Goal: Transaction & Acquisition: Purchase product/service

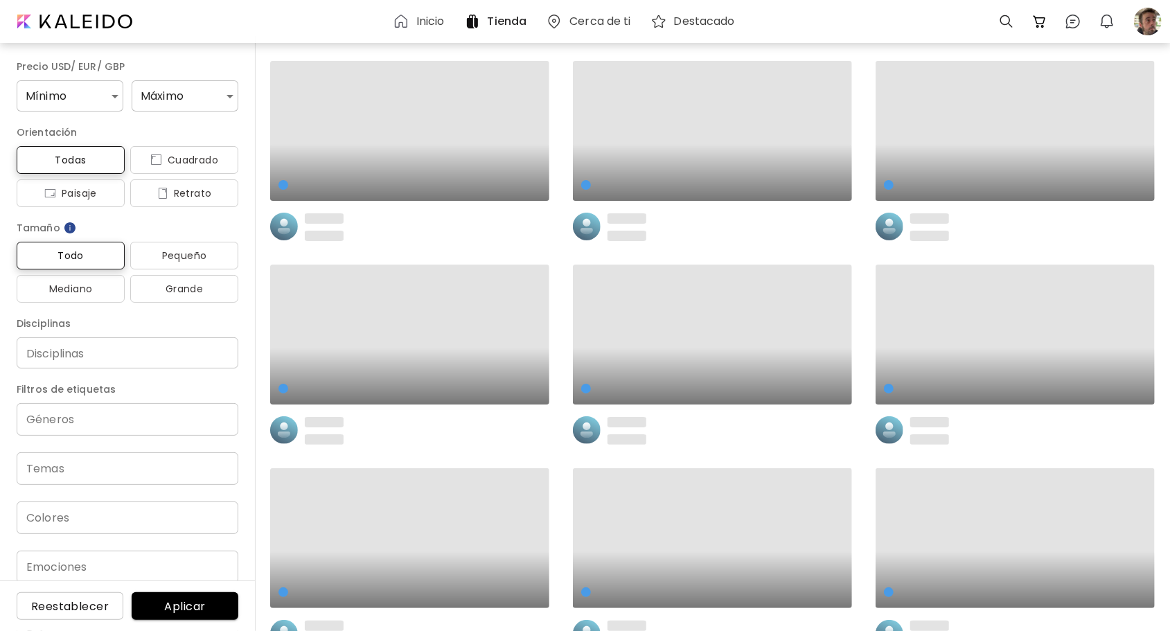
click at [423, 26] on h6 "Inicio" at bounding box center [430, 21] width 28 height 11
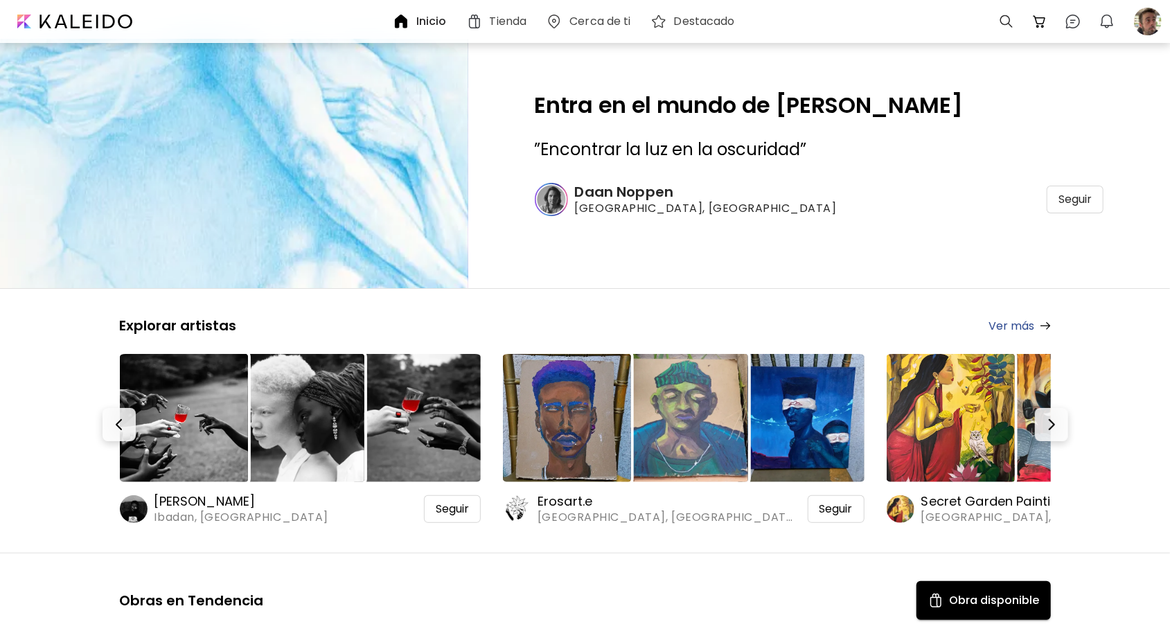
click at [952, 499] on h6 "Secret Garden Painting" at bounding box center [1051, 501] width 260 height 17
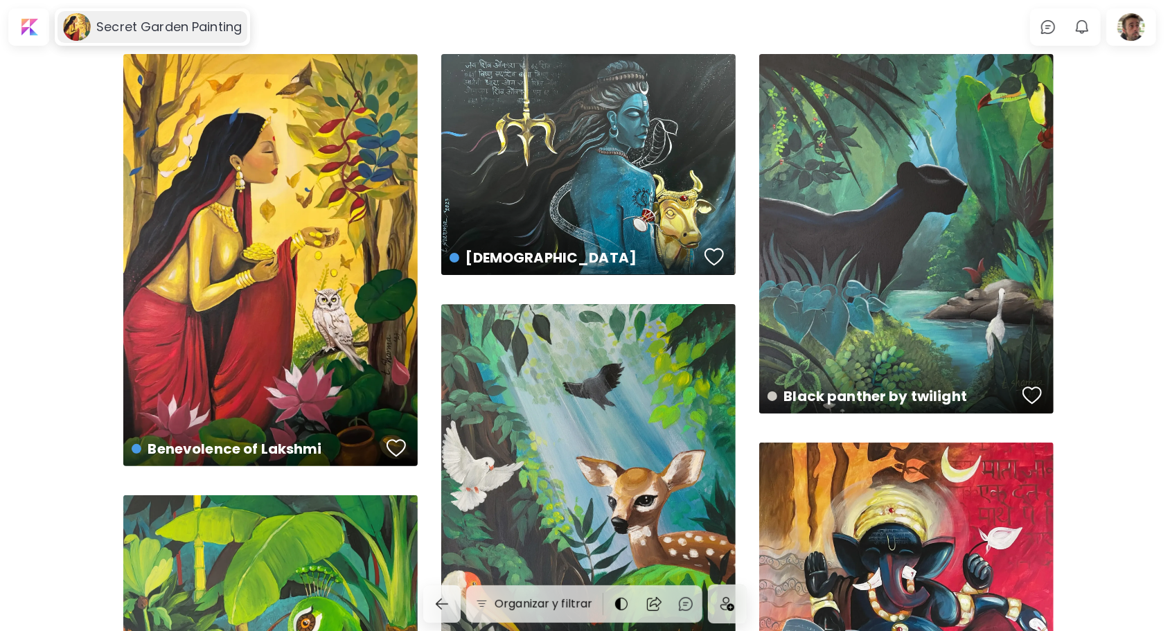
click at [132, 29] on h6 "Secret Garden Painting" at bounding box center [168, 27] width 145 height 17
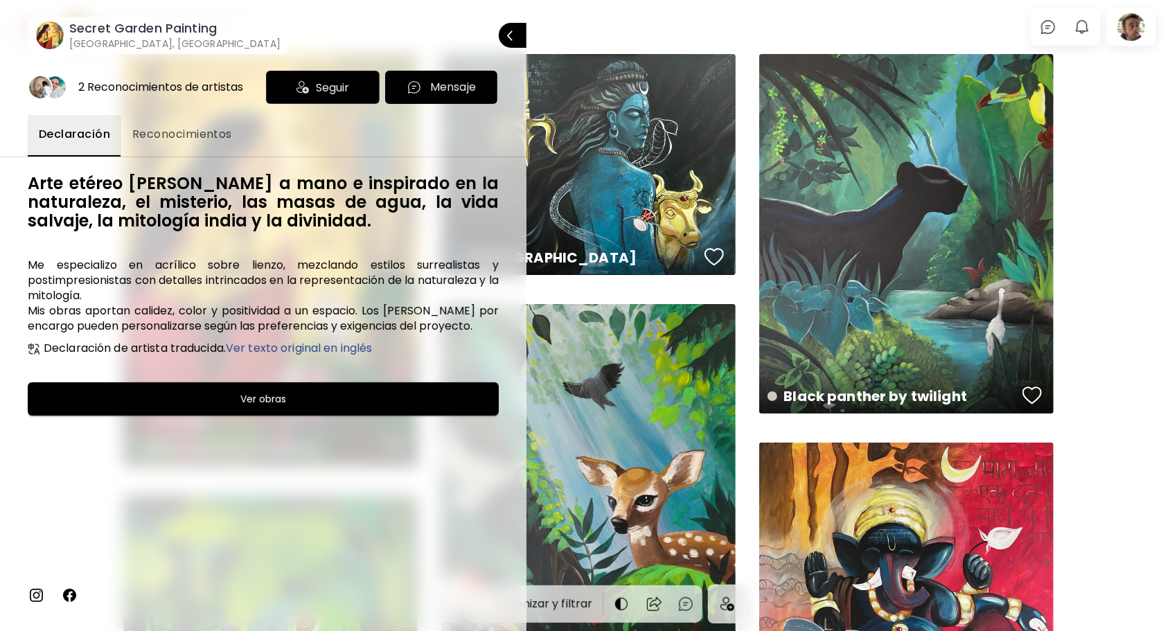
click at [36, 591] on img at bounding box center [36, 595] width 17 height 17
